Goal: Transaction & Acquisition: Book appointment/travel/reservation

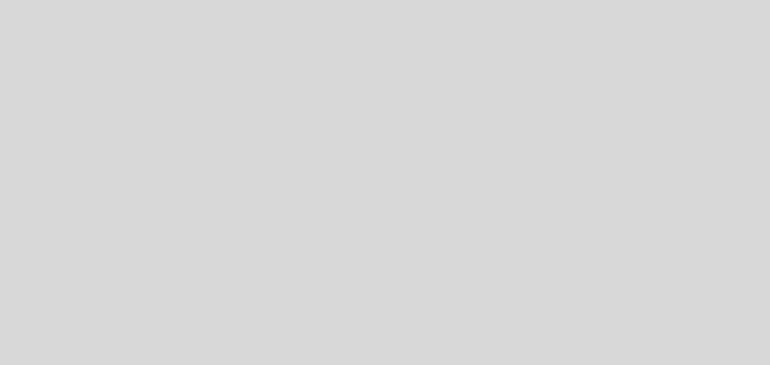
select select "es"
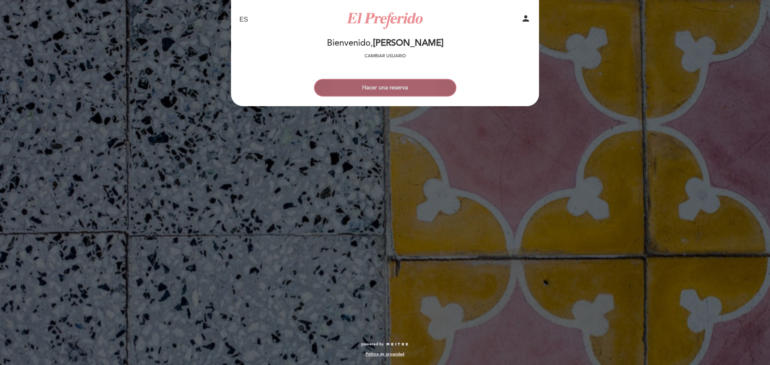
click at [401, 92] on button "Hacer una reserva" at bounding box center [385, 88] width 142 height 18
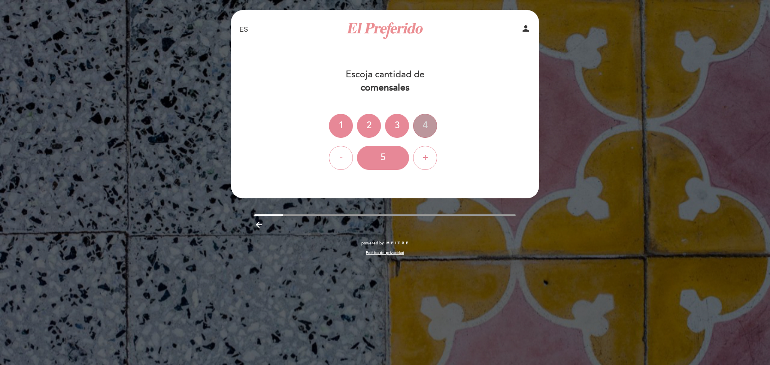
click at [424, 126] on div "4" at bounding box center [425, 126] width 24 height 24
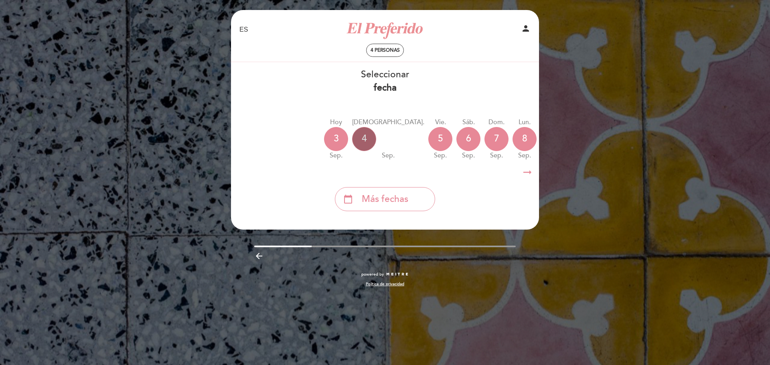
click at [367, 144] on div "4" at bounding box center [364, 139] width 24 height 24
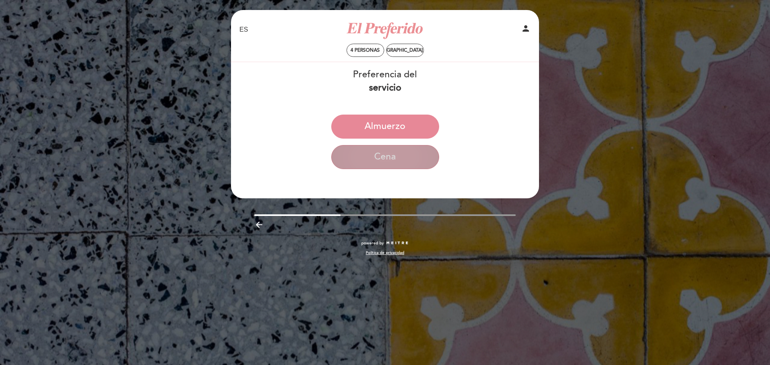
click at [379, 162] on button "Cena" at bounding box center [385, 157] width 108 height 24
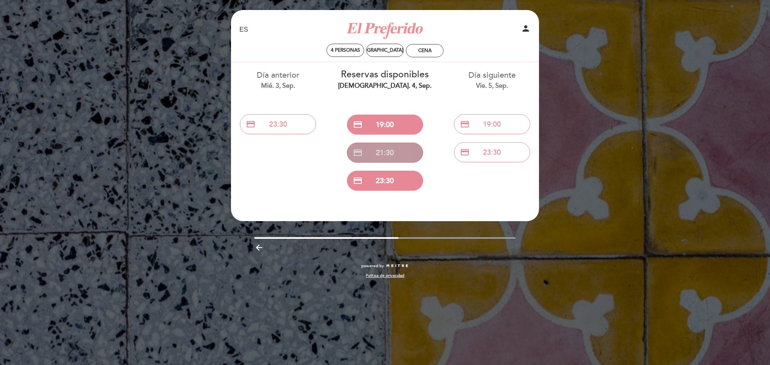
click at [383, 146] on button "credit_card 21:30" at bounding box center [385, 153] width 76 height 20
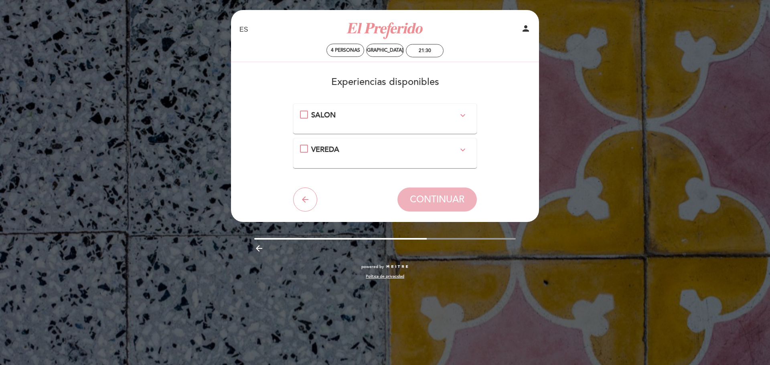
click at [330, 113] on span "SALON" at bounding box center [323, 115] width 24 height 9
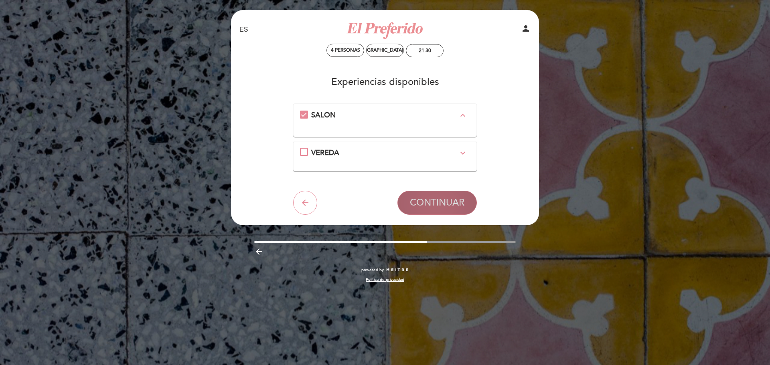
click at [435, 203] on span "CONTINUAR" at bounding box center [437, 202] width 55 height 11
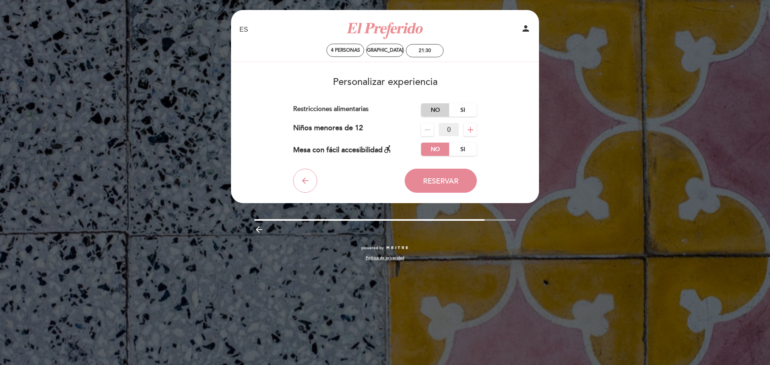
click at [433, 107] on label "No" at bounding box center [435, 109] width 28 height 13
click at [441, 174] on button "Reservar" at bounding box center [441, 181] width 72 height 24
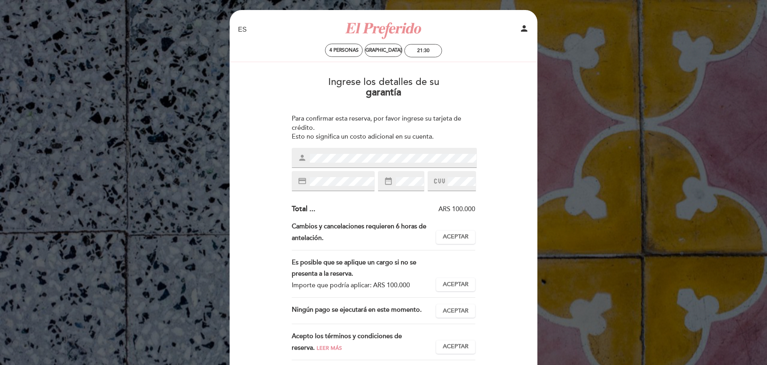
click at [441, 180] on icon at bounding box center [439, 181] width 11 height 13
click at [459, 236] on span "Aceptar" at bounding box center [456, 237] width 26 height 8
click at [458, 287] on span "Aceptar" at bounding box center [456, 285] width 26 height 8
click at [453, 309] on span "Aceptar" at bounding box center [456, 311] width 26 height 8
click at [455, 346] on span "Aceptar" at bounding box center [456, 347] width 26 height 8
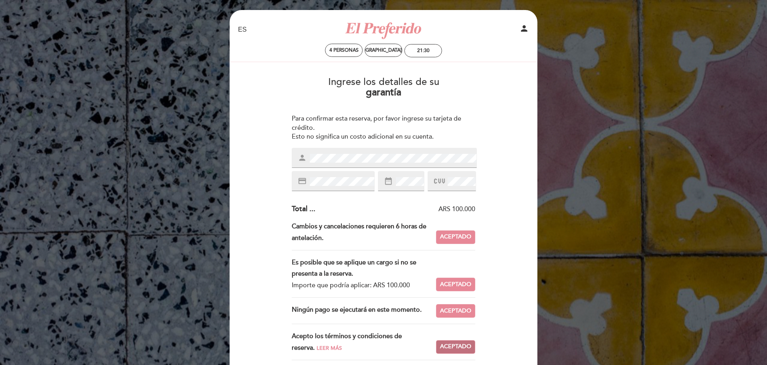
scroll to position [108, 0]
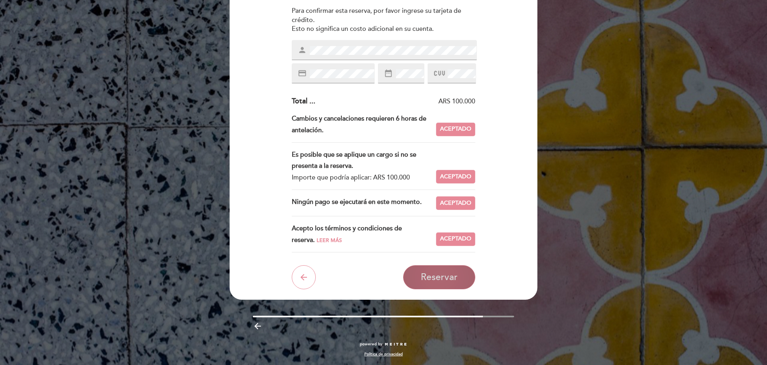
click at [439, 279] on span "Reservar" at bounding box center [439, 277] width 37 height 11
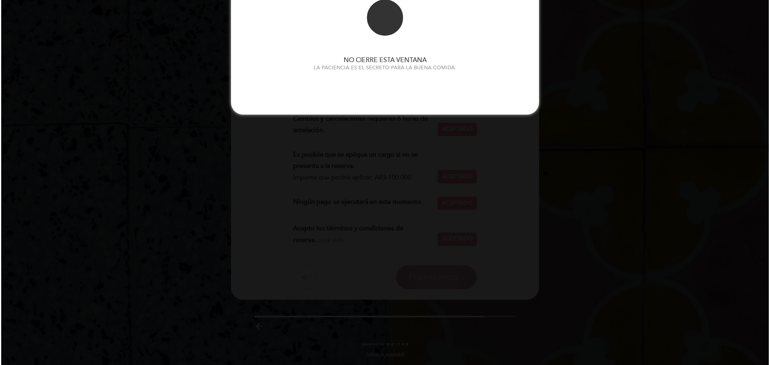
scroll to position [0, 0]
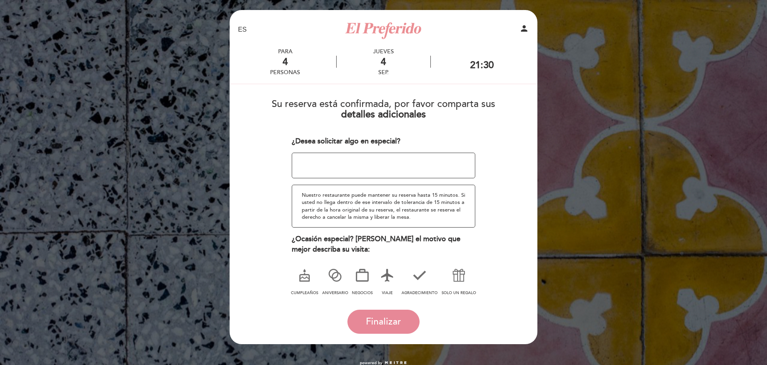
click at [387, 271] on icon at bounding box center [387, 275] width 21 height 21
click at [386, 321] on span "Finalizar" at bounding box center [383, 321] width 35 height 11
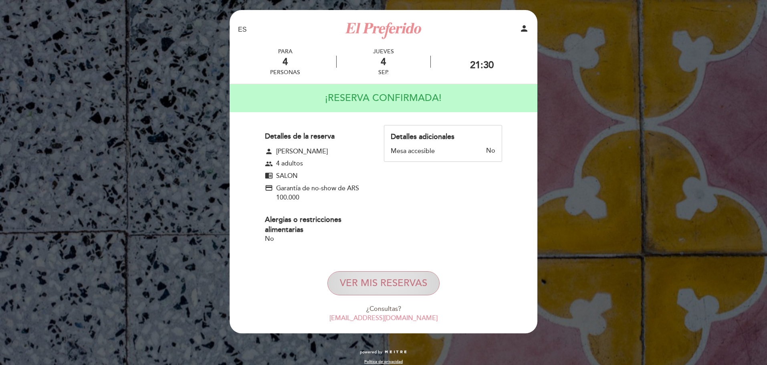
click at [372, 285] on button "VER MIS RESERVAS" at bounding box center [384, 283] width 112 height 24
select select "es"
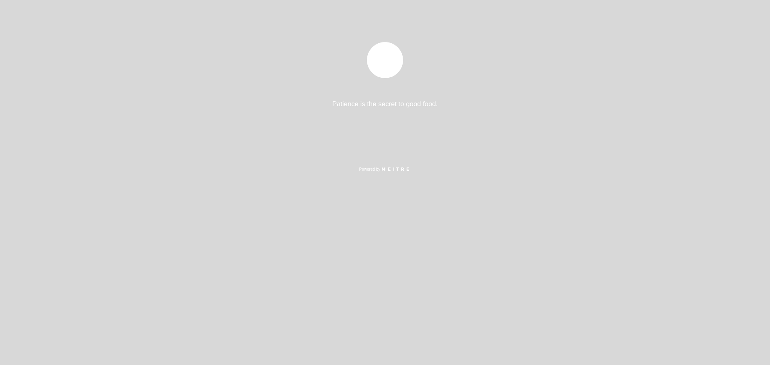
select select "es"
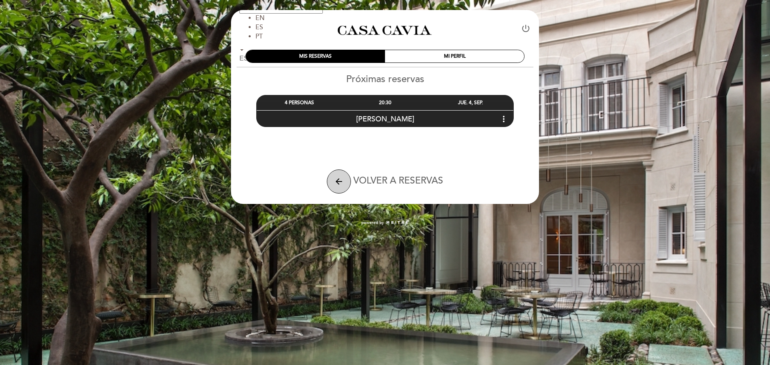
click at [342, 181] on icon "arrow_back" at bounding box center [339, 182] width 10 height 10
select select "es"
